Goal: Book appointment/travel/reservation

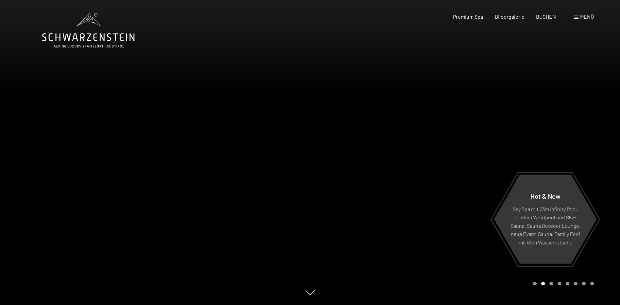
click at [580, 15] on span "Menü" at bounding box center [587, 16] width 14 height 6
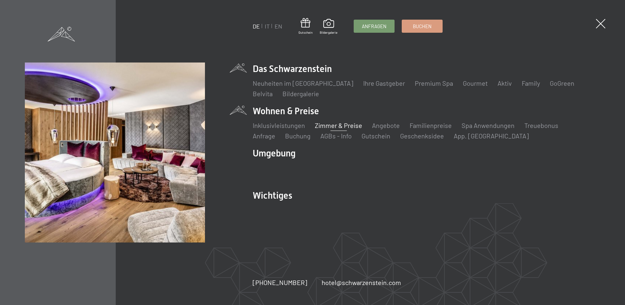
click at [341, 124] on link "Zimmer & Preise" at bounding box center [338, 125] width 47 height 8
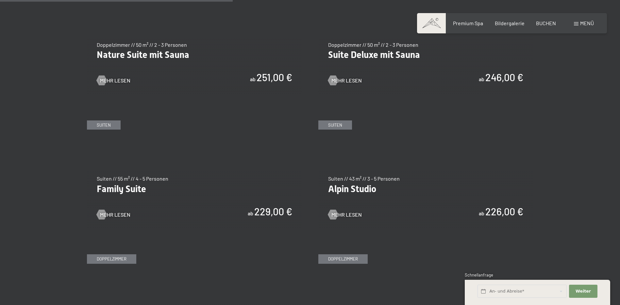
scroll to position [654, 0]
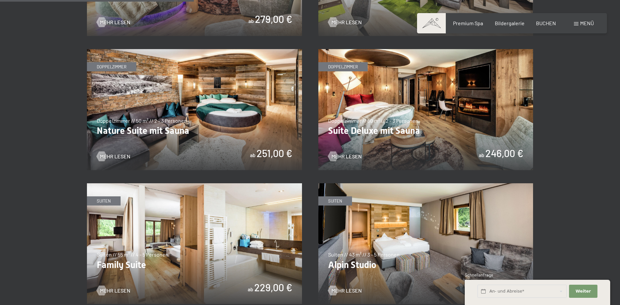
click at [470, 94] on img at bounding box center [425, 109] width 215 height 121
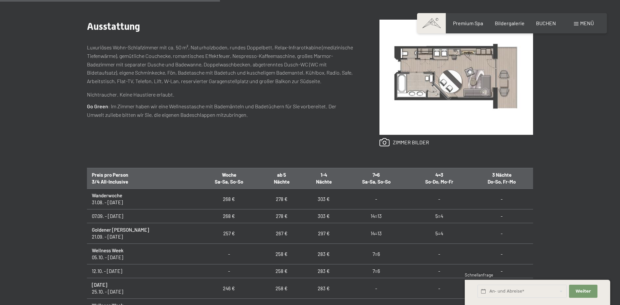
click at [601, 115] on div "Anfragen Buchen Doppelzimmer // 50 m² // 2 - 3 Personen Suite Deluxe mit Sauna …" at bounding box center [310, 157] width 620 height 426
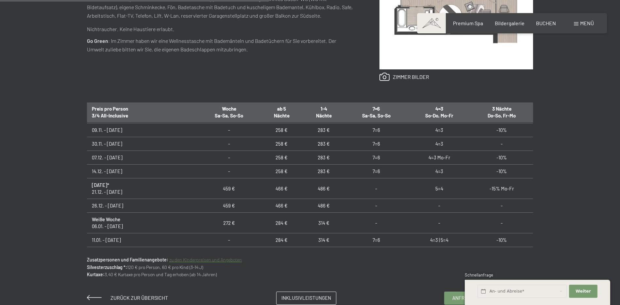
scroll to position [131, 0]
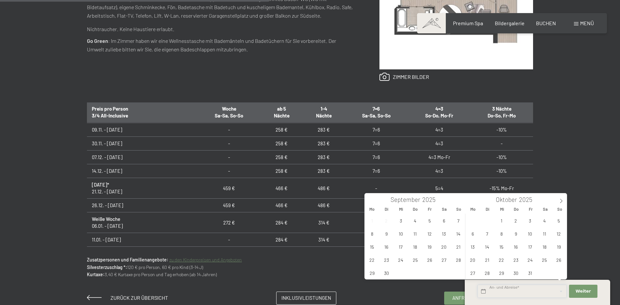
click at [529, 288] on input "text" at bounding box center [522, 290] width 89 height 13
click at [560, 198] on span at bounding box center [561, 198] width 11 height 11
type input "2026"
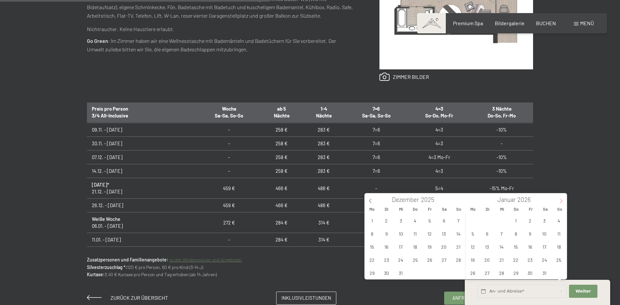
click at [560, 198] on span at bounding box center [561, 198] width 11 height 11
type input "2026"
click at [560, 198] on span at bounding box center [561, 198] width 11 height 11
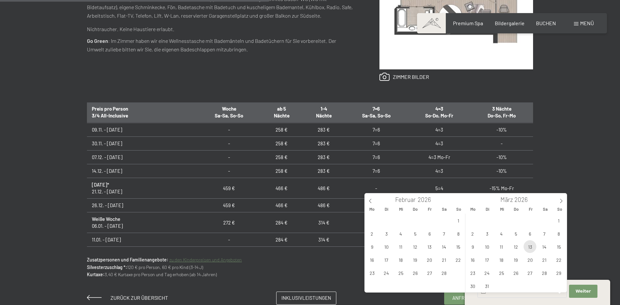
click at [529, 246] on span "13" at bounding box center [530, 246] width 13 height 13
click at [532, 258] on span "20" at bounding box center [530, 259] width 13 height 13
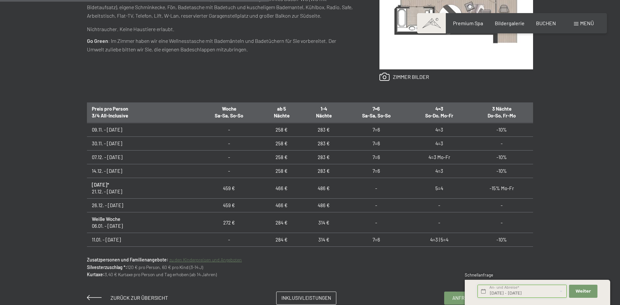
click at [536, 289] on input "Fr. 13.03.2026 - Fr. 20.03.2026" at bounding box center [522, 290] width 89 height 13
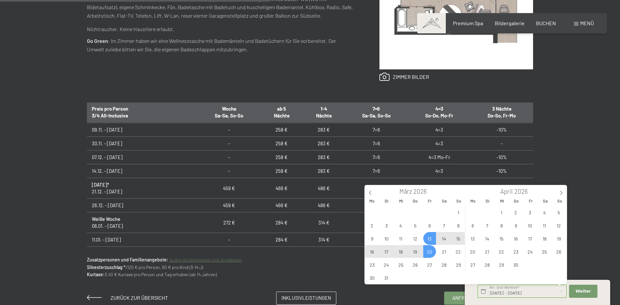
click at [444, 239] on span "14" at bounding box center [444, 238] width 13 height 13
click at [444, 252] on span "21" at bounding box center [444, 251] width 13 height 13
type input "Sa. 14.03.2026 - Sa. 21.03.2026"
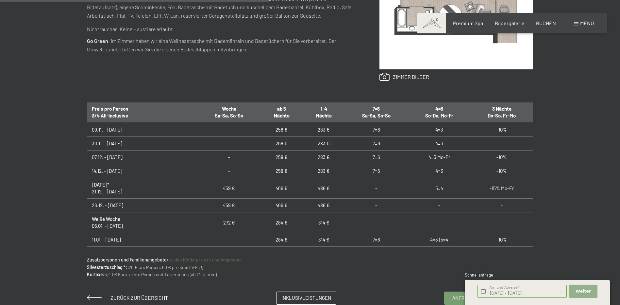
click at [576, 293] on button "Weiter Adressfelder ausblenden" at bounding box center [583, 290] width 28 height 13
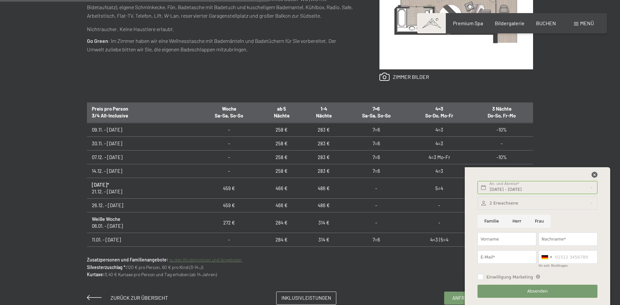
click at [595, 172] on icon at bounding box center [595, 175] width 6 height 6
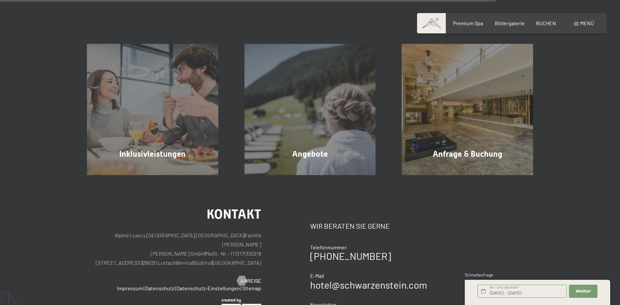
scroll to position [687, 0]
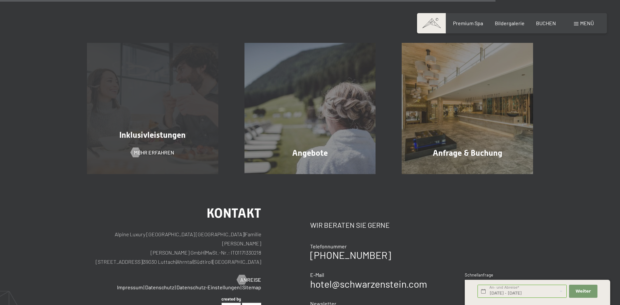
click at [161, 109] on div "Inklusivleistungen Mehr erfahren" at bounding box center [153, 108] width 158 height 131
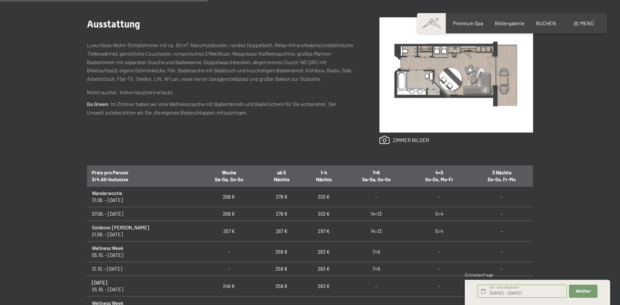
scroll to position [262, 0]
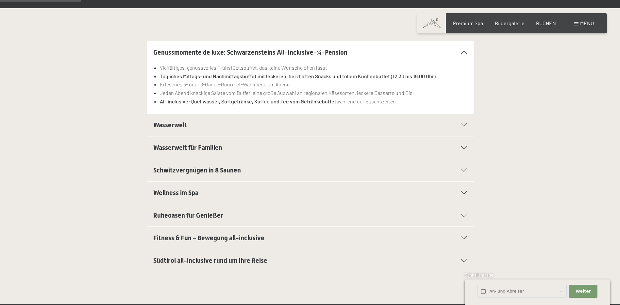
click at [230, 123] on h2 "Wasserwelt" at bounding box center [294, 124] width 283 height 9
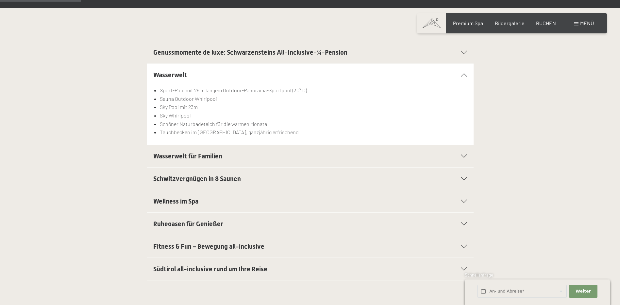
click at [206, 150] on div "Wasserwelt für Familien" at bounding box center [310, 156] width 314 height 22
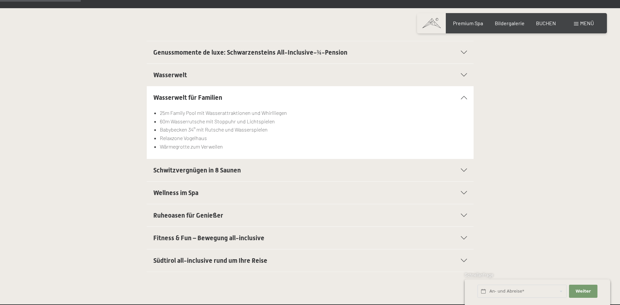
click at [219, 169] on span "Schwitzvergnügen in 8 Saunen" at bounding box center [197, 170] width 88 height 8
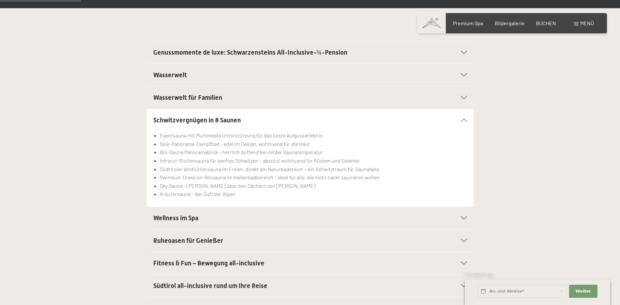
click at [200, 222] on h2 "Wellness im Spa" at bounding box center [294, 217] width 283 height 9
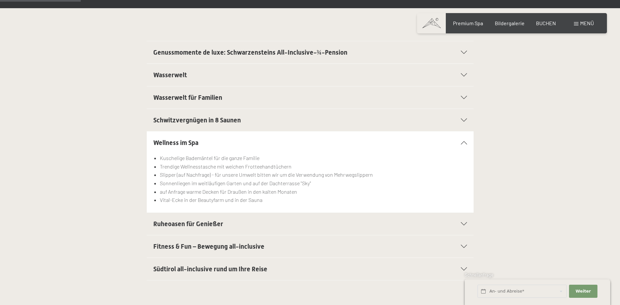
click at [217, 228] on div "Ruheoasen für Genießer" at bounding box center [310, 224] width 314 height 22
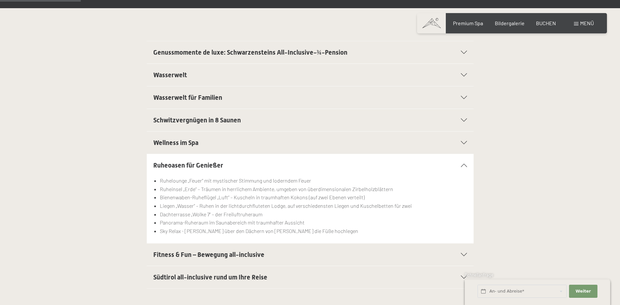
click at [218, 249] on div "Fitness & Fun – Bewegung all-inclusive" at bounding box center [310, 254] width 314 height 22
